Goal: Find specific page/section: Find specific page/section

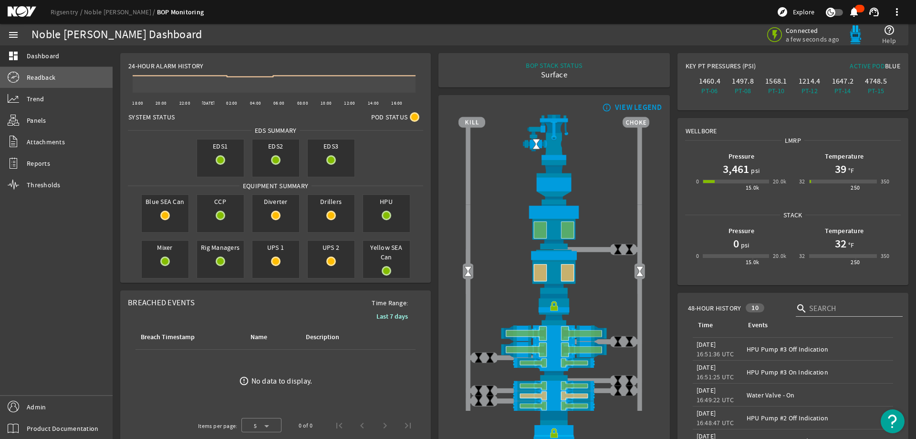
click at [54, 77] on span "Readback" at bounding box center [41, 78] width 29 height 10
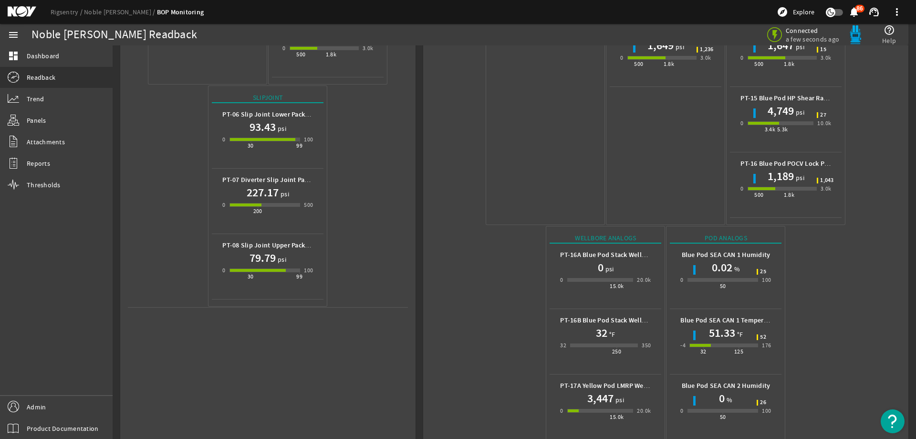
scroll to position [421, 0]
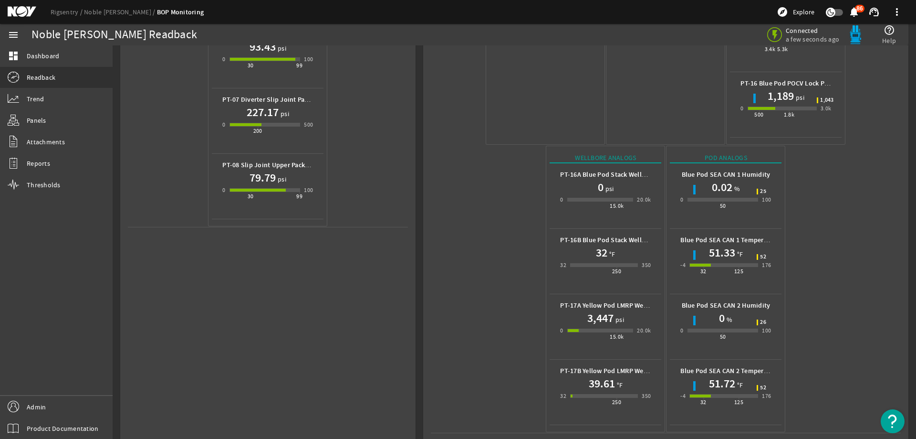
click at [26, 10] on mat-icon at bounding box center [29, 11] width 43 height 11
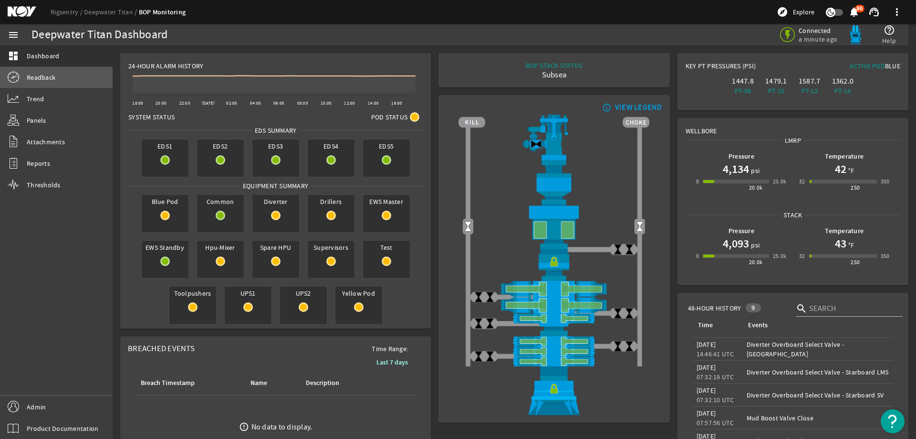
click at [61, 78] on link "Readback" at bounding box center [56, 77] width 113 height 21
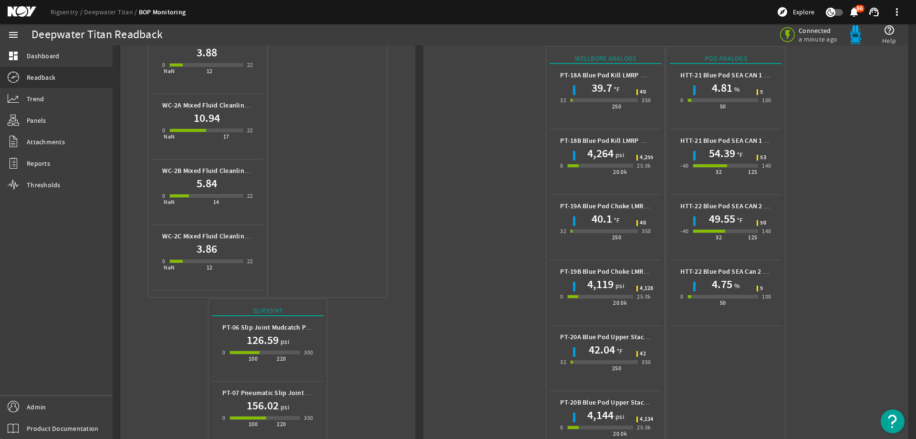
scroll to position [620, 0]
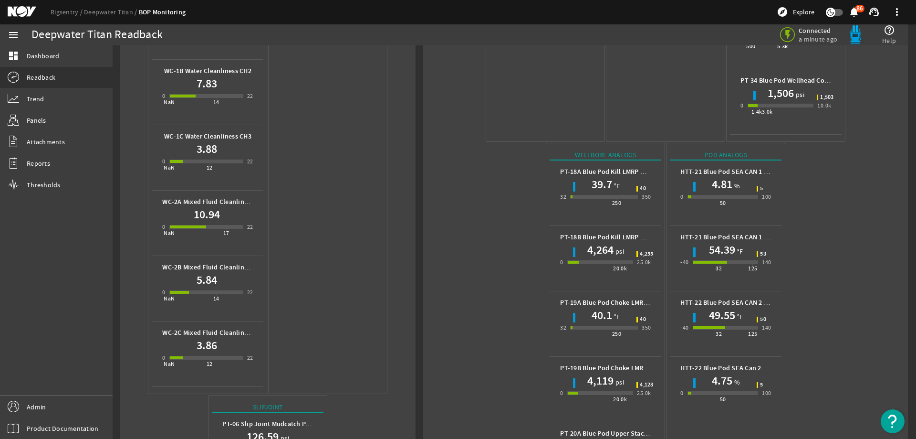
click at [19, 10] on mat-icon at bounding box center [29, 11] width 43 height 11
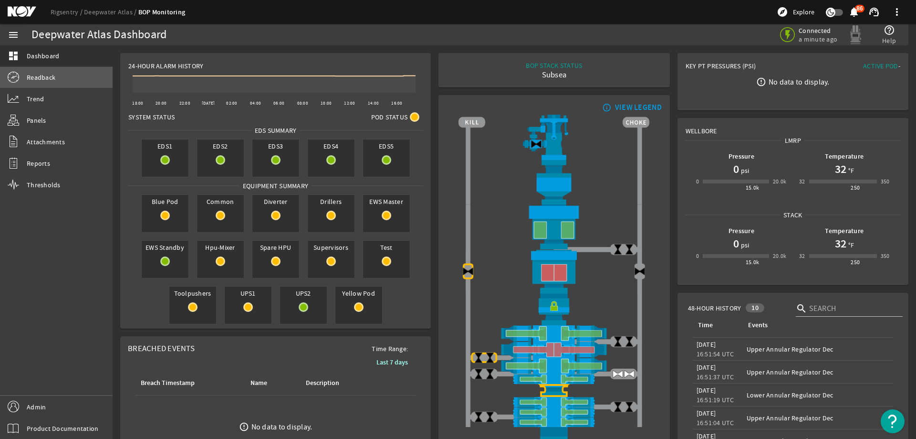
click at [47, 78] on span "Readback" at bounding box center [41, 78] width 29 height 10
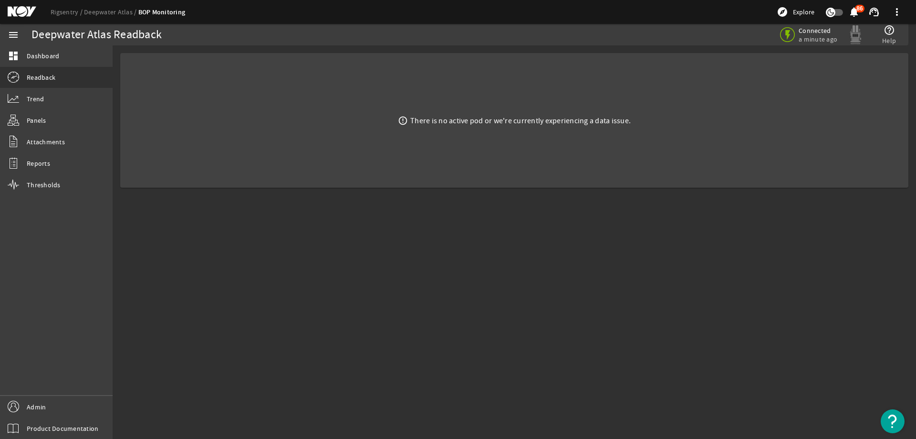
click at [13, 11] on mat-icon at bounding box center [29, 11] width 43 height 11
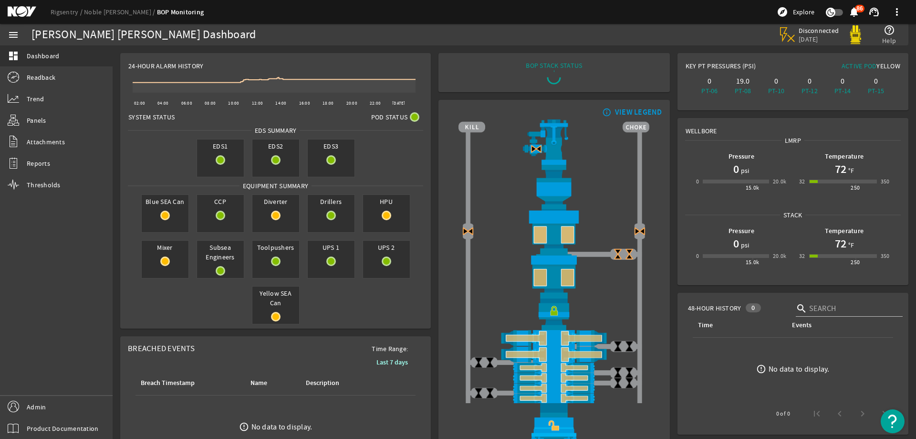
click at [23, 12] on mat-icon at bounding box center [29, 11] width 43 height 11
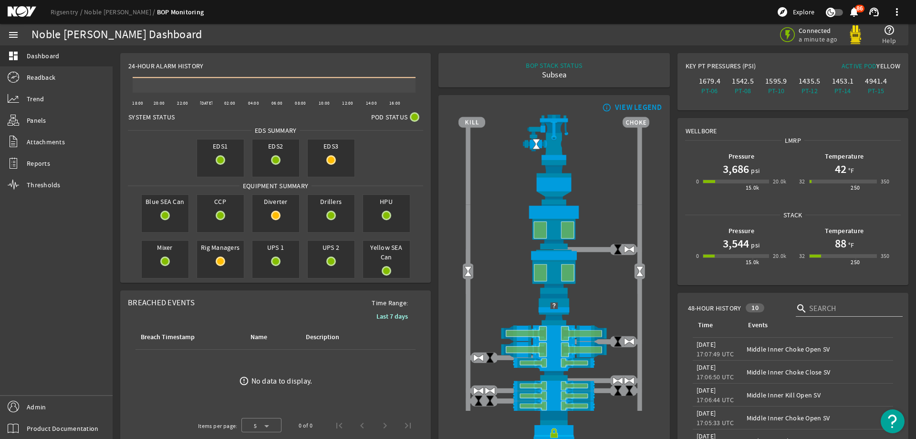
click at [29, 10] on mat-icon at bounding box center [29, 11] width 43 height 11
click at [46, 80] on span "Readback" at bounding box center [41, 78] width 29 height 10
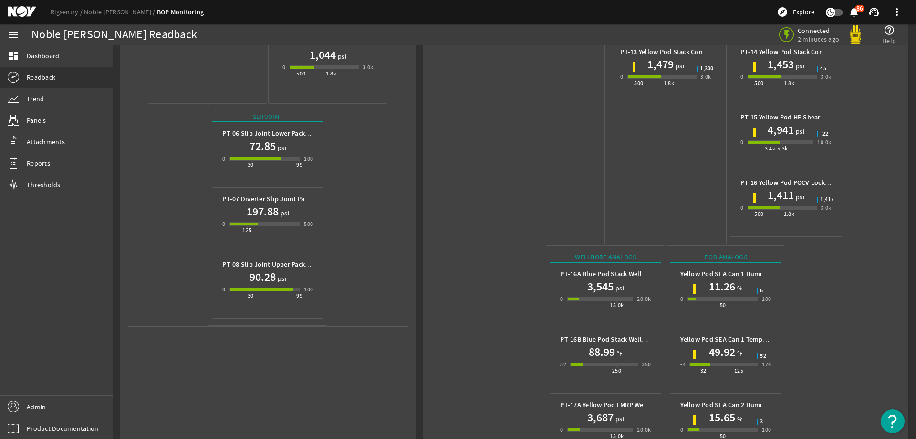
scroll to position [421, 0]
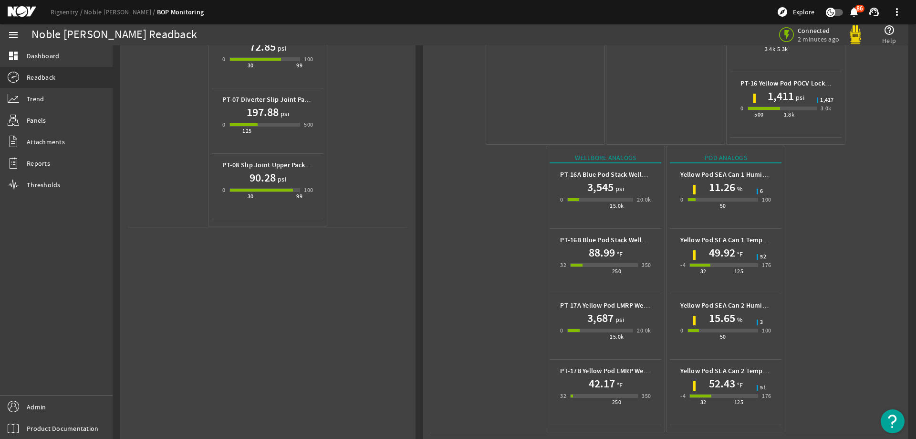
click at [19, 10] on mat-icon at bounding box center [29, 11] width 43 height 11
